Goal: Find specific page/section: Find specific page/section

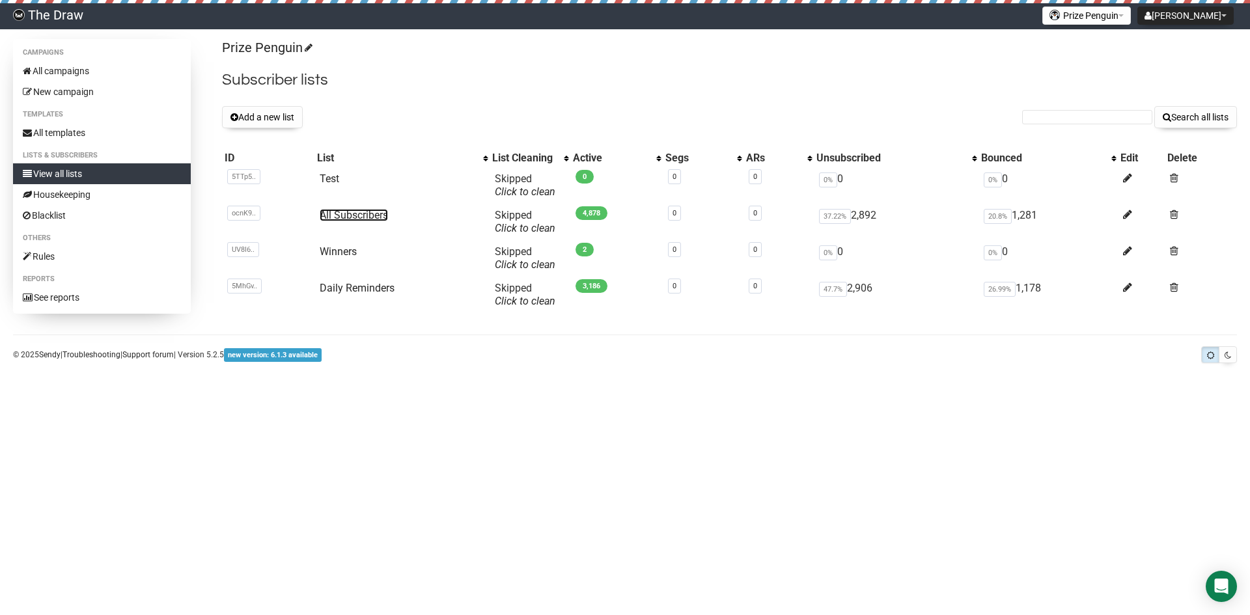
click at [361, 215] on link "All Subscribers" at bounding box center [354, 215] width 68 height 12
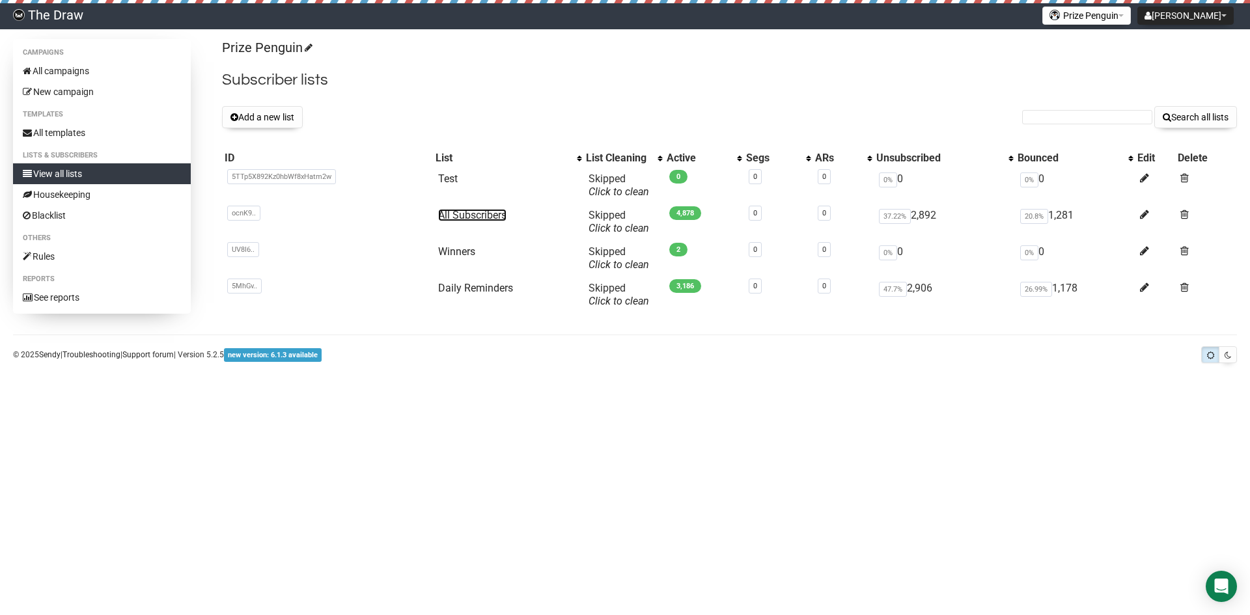
click at [470, 214] on link "All Subscribers" at bounding box center [472, 215] width 68 height 12
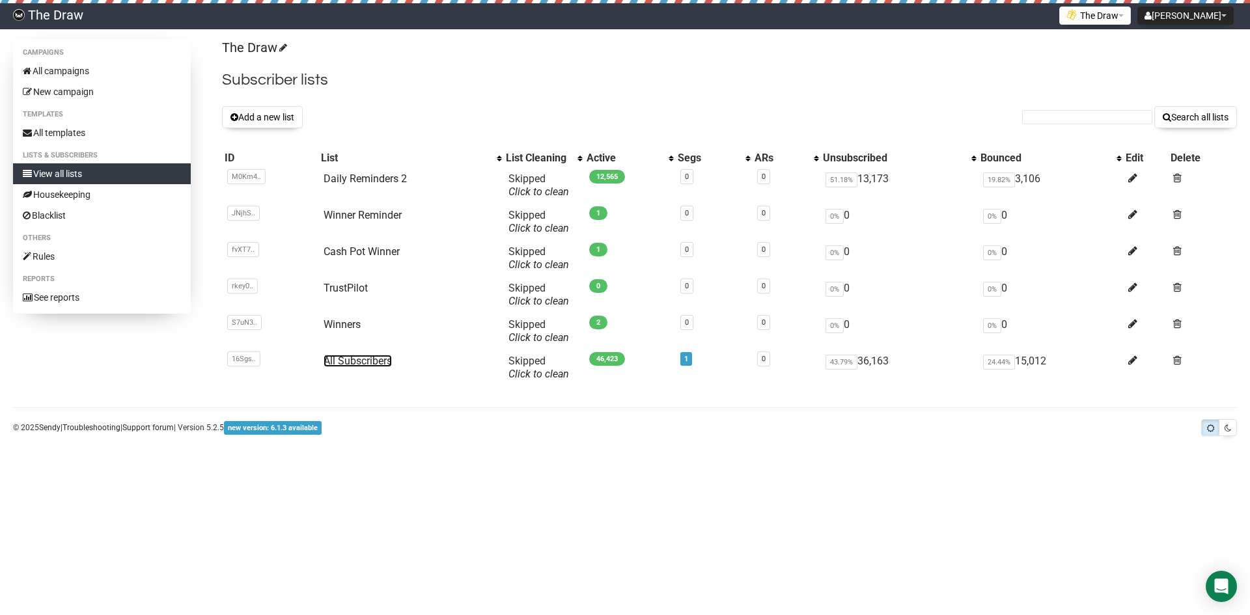
click at [365, 358] on link "All Subscribers" at bounding box center [358, 361] width 68 height 12
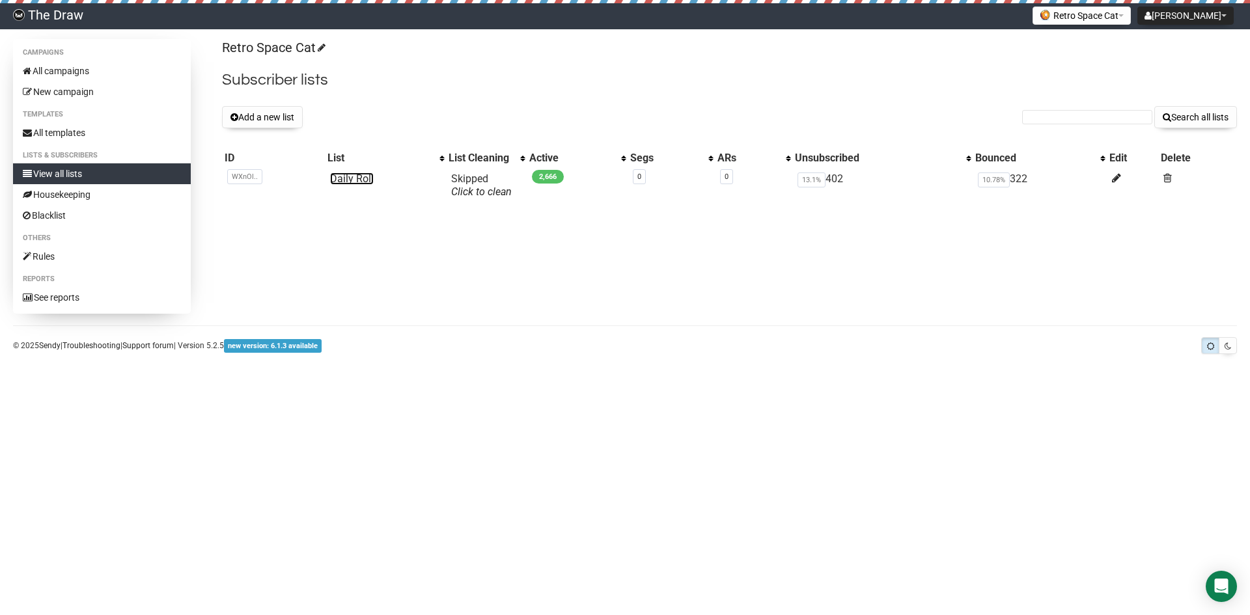
click at [342, 179] on link "Daily Roll" at bounding box center [352, 178] width 44 height 12
